Goal: Information Seeking & Learning: Learn about a topic

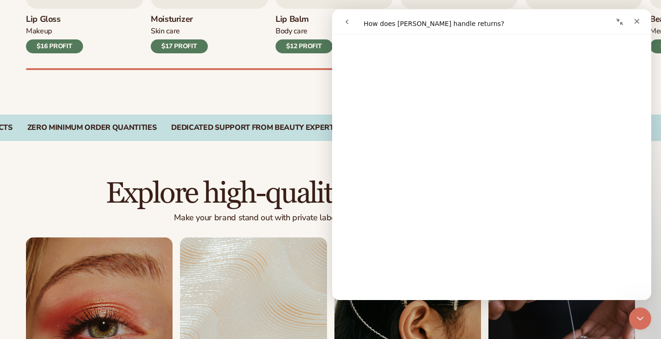
scroll to position [715, 0]
click at [639, 21] on icon "Close" at bounding box center [636, 21] width 7 height 7
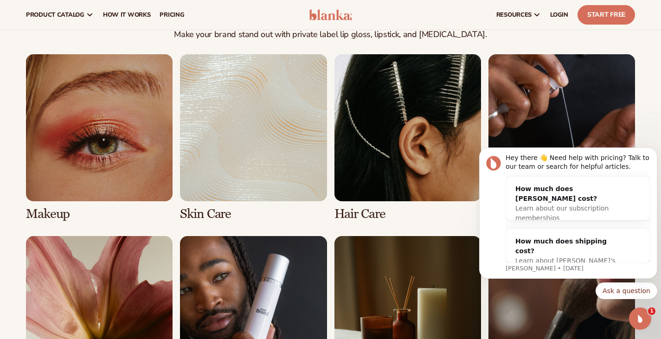
scroll to position [650, 0]
click at [144, 103] on link "1 / 8" at bounding box center [99, 138] width 147 height 167
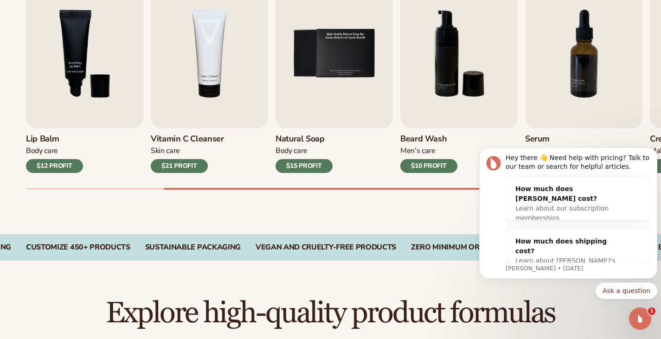
scroll to position [348, 0]
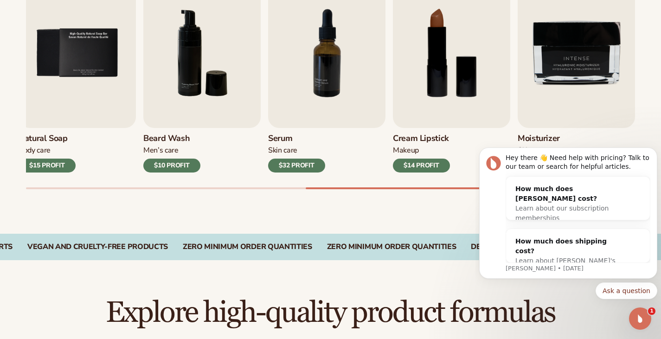
click at [473, 97] on img "8 / 9" at bounding box center [451, 53] width 117 height 150
click at [485, 103] on img "8 / 9" at bounding box center [451, 53] width 117 height 150
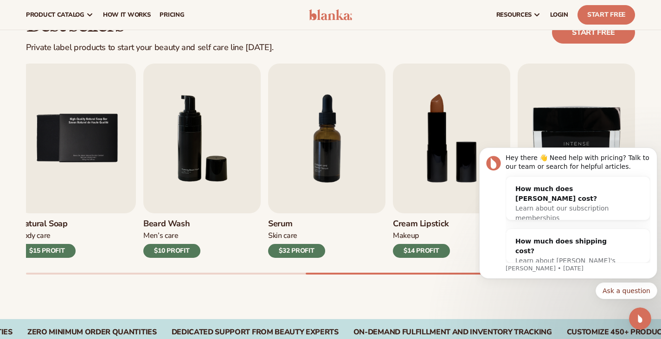
scroll to position [263, 0]
click at [461, 132] on img "8 / 9" at bounding box center [451, 139] width 117 height 150
click at [363, 170] on img "7 / 9" at bounding box center [326, 139] width 117 height 150
click at [238, 145] on img "6 / 9" at bounding box center [201, 139] width 117 height 150
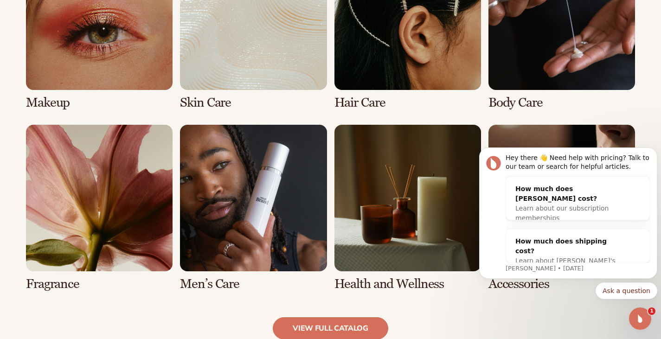
scroll to position [758, 0]
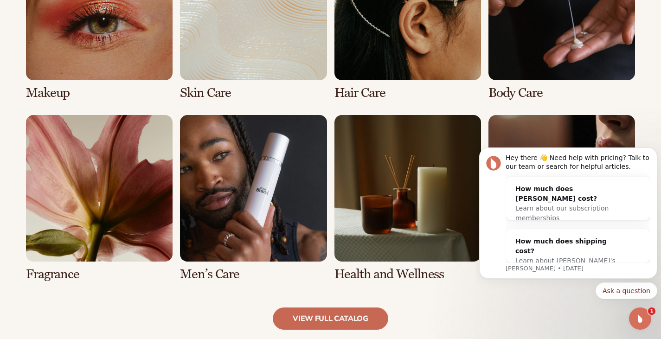
click at [359, 325] on link "view full catalog" at bounding box center [331, 319] width 116 height 22
